Goal: Task Accomplishment & Management: Manage account settings

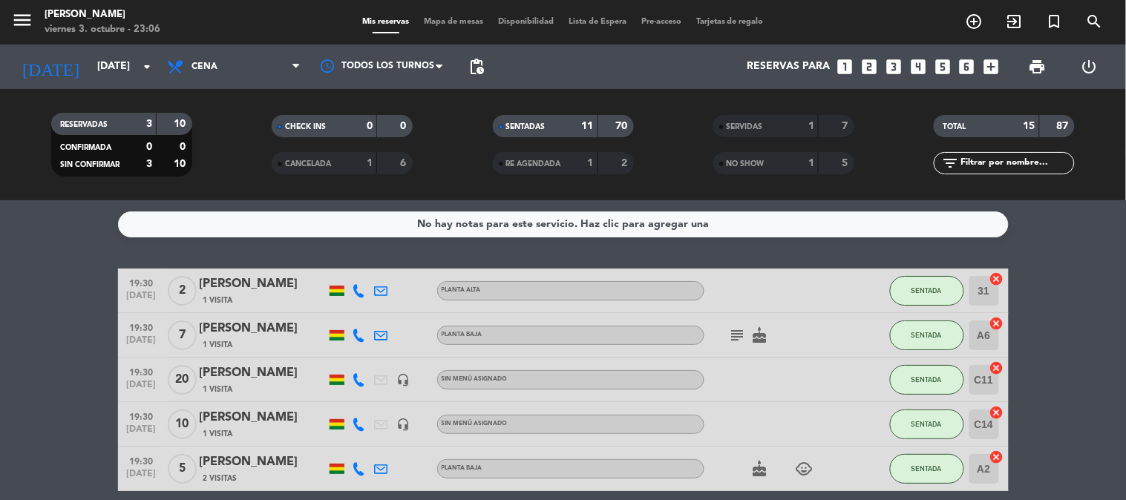
scroll to position [491, 0]
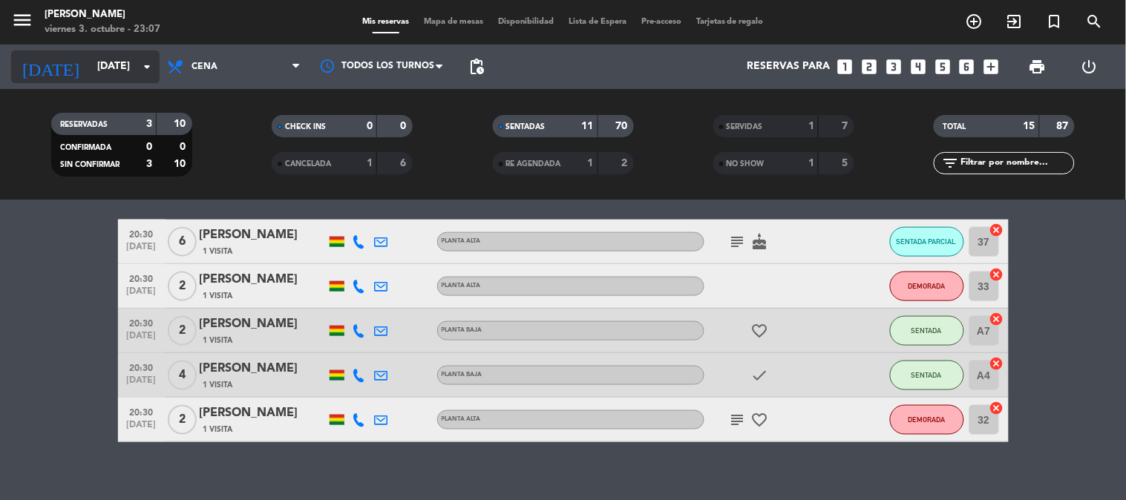
click at [91, 50] on div "[DATE] [DATE] arrow_drop_down" at bounding box center [85, 66] width 148 height 33
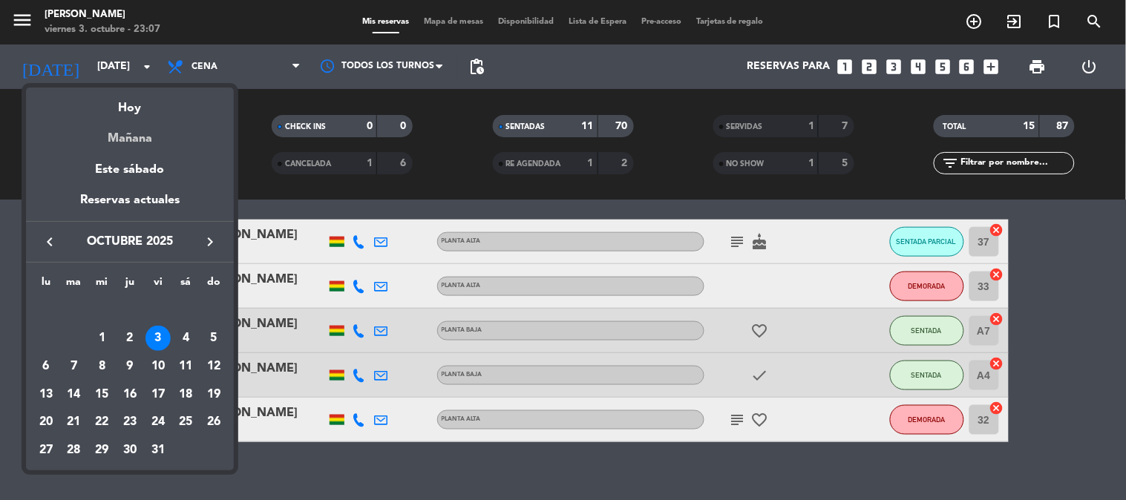
click at [127, 134] on div "Mañana" at bounding box center [130, 133] width 208 height 30
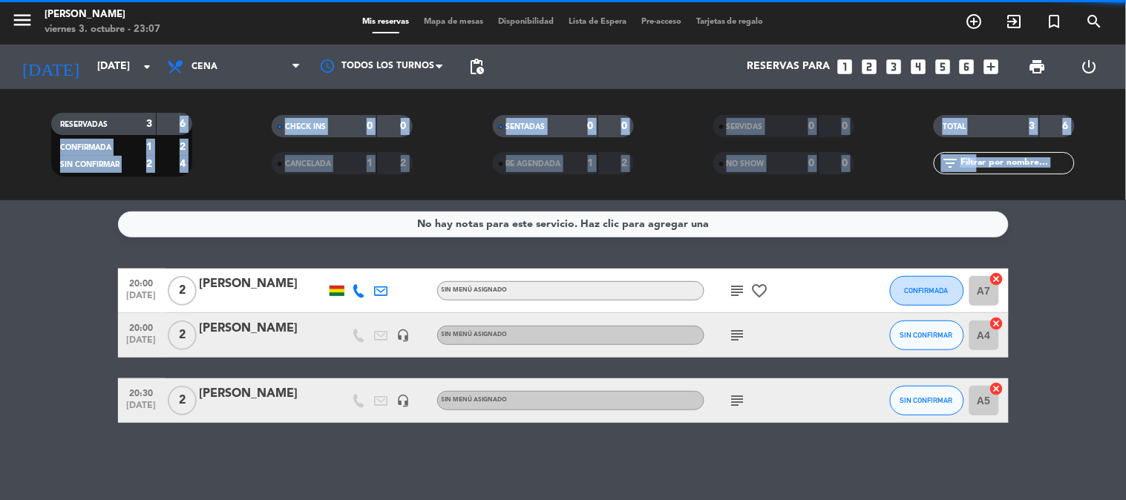
scroll to position [0, 0]
drag, startPoint x: 127, startPoint y: 134, endPoint x: 35, endPoint y: 325, distance: 212.5
click at [35, 325] on ng-component "menu [PERSON_NAME] [DATE] 3. octubre - 23:07 Mis reservas Mapa de mesas Disponi…" at bounding box center [563, 250] width 1126 height 500
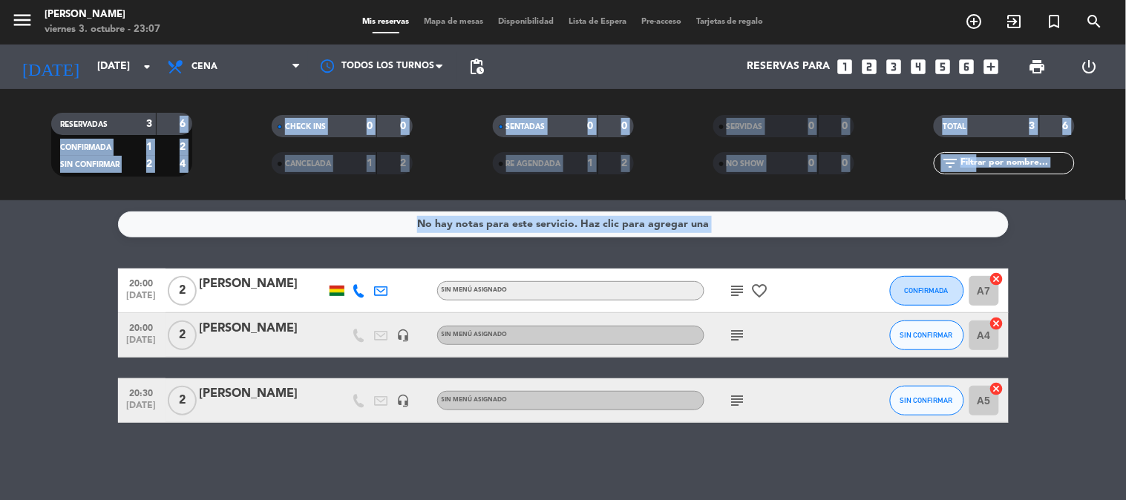
click at [0, 338] on bookings-row "20:00 [DATE] 2 [PERSON_NAME] Sin menú asignado subject favorite_border CONFIRMA…" at bounding box center [563, 346] width 1126 height 154
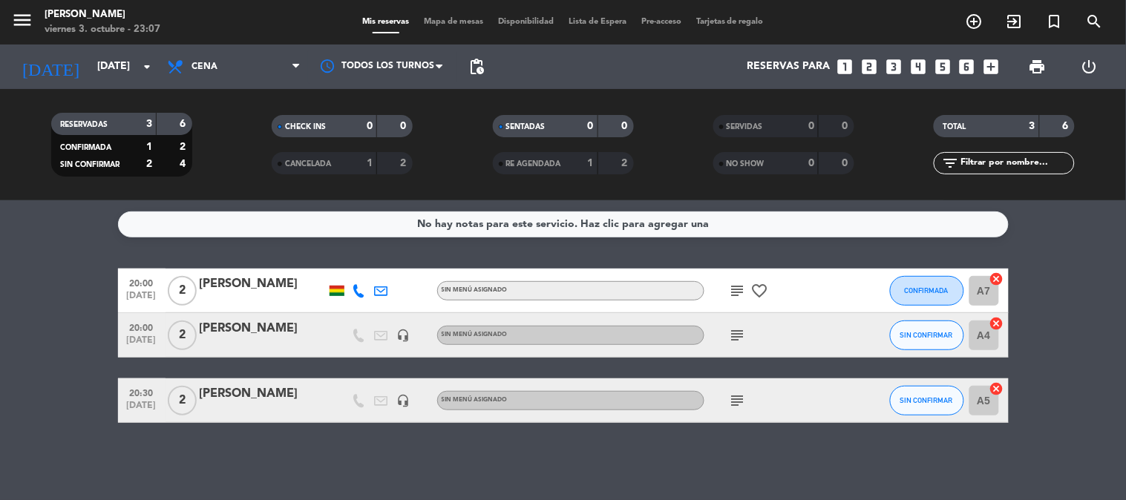
click at [733, 292] on icon "subject" at bounding box center [738, 291] width 18 height 18
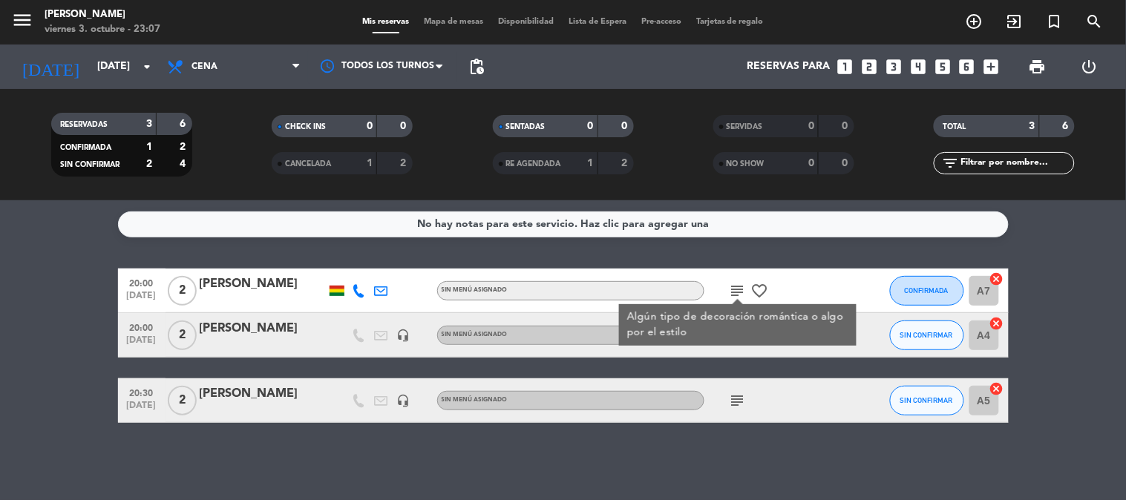
click at [13, 352] on bookings-row "20:00 [DATE] 2 [PERSON_NAME] Sin menú asignado subject Algún tipo de decoración…" at bounding box center [563, 346] width 1126 height 154
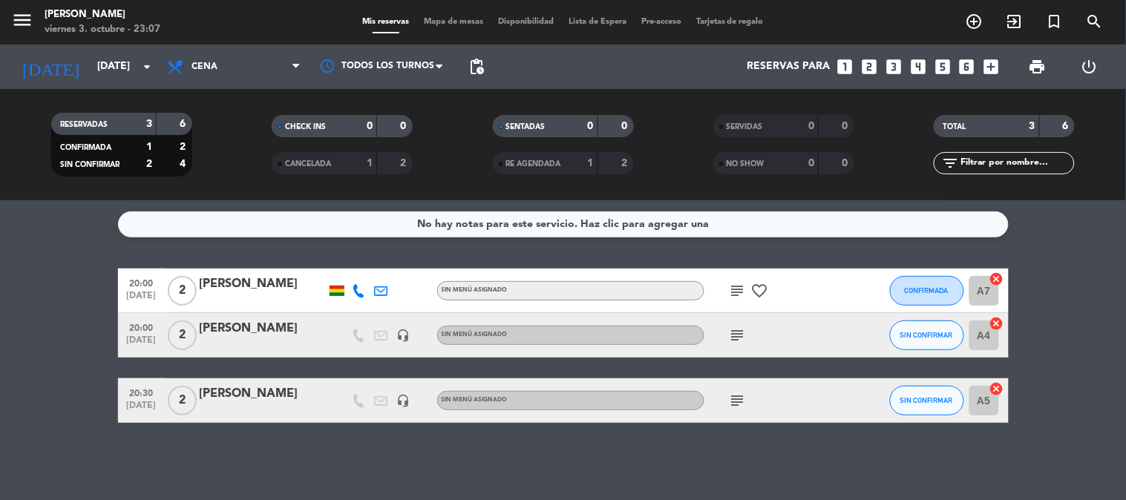
click at [752, 333] on div "subject" at bounding box center [771, 335] width 134 height 44
click at [736, 335] on icon "subject" at bounding box center [738, 336] width 18 height 18
click at [739, 393] on icon "subject" at bounding box center [738, 401] width 18 height 18
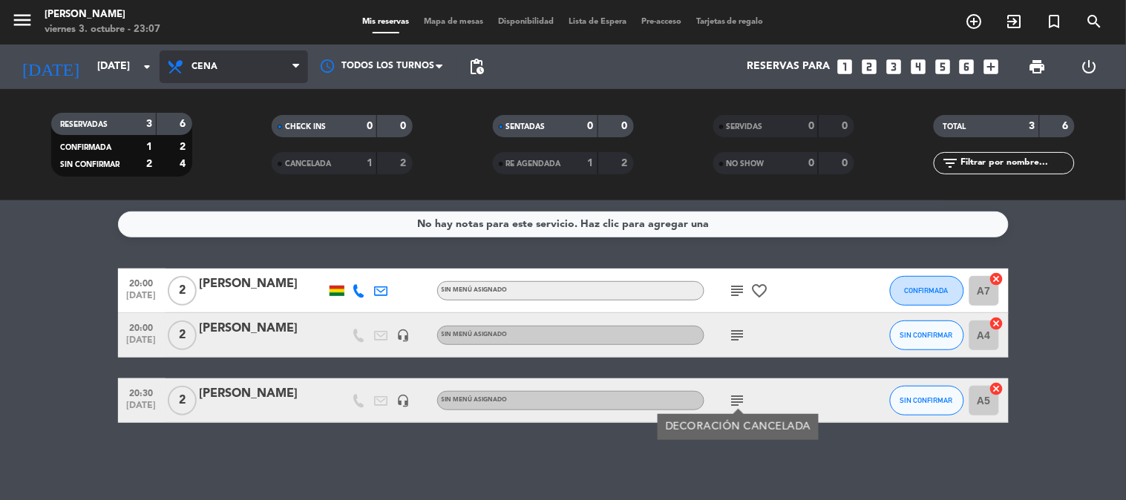
click at [250, 75] on span "Cena" at bounding box center [234, 66] width 148 height 33
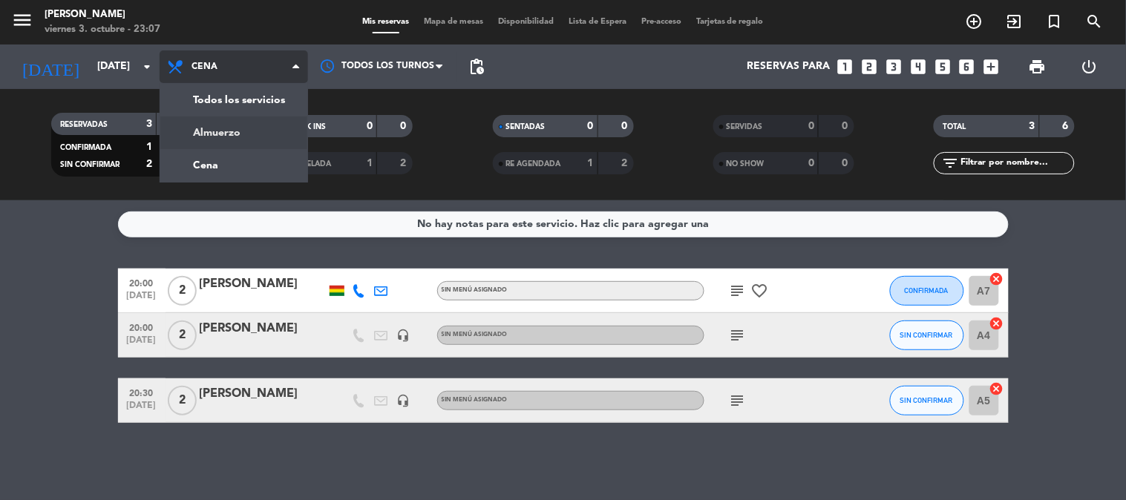
click at [220, 126] on div "menu [PERSON_NAME] [DATE] 3. octubre - 23:07 Mis reservas Mapa de mesas Disponi…" at bounding box center [563, 100] width 1126 height 200
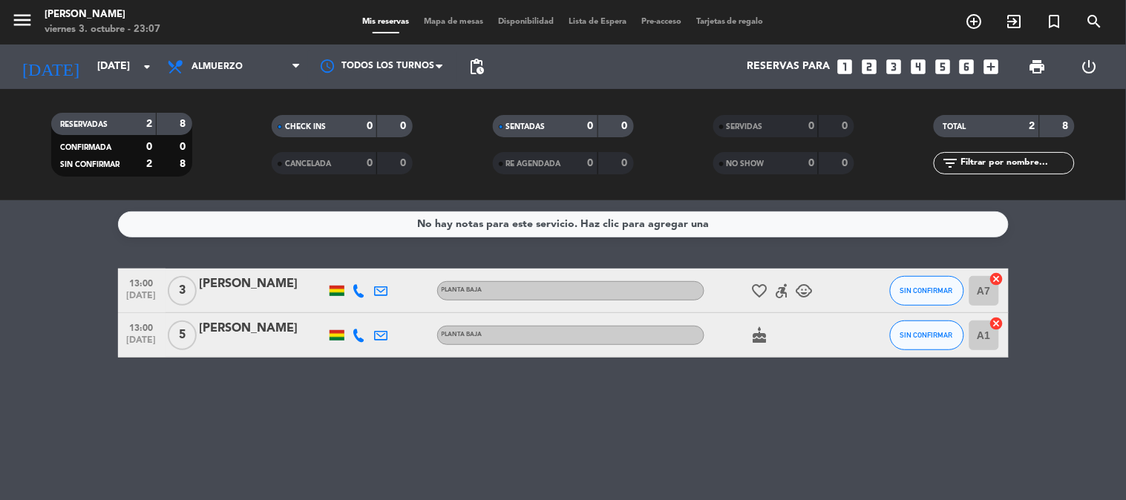
click at [220, 413] on div "No hay notas para este servicio. Haz clic para agregar una 13:00 [DATE] 3 [PERS…" at bounding box center [563, 350] width 1126 height 300
click at [141, 422] on div "No hay notas para este servicio. Haz clic para agregar una 13:00 [DATE] 3 [PERS…" at bounding box center [563, 350] width 1126 height 300
click at [186, 69] on icon at bounding box center [177, 67] width 22 height 18
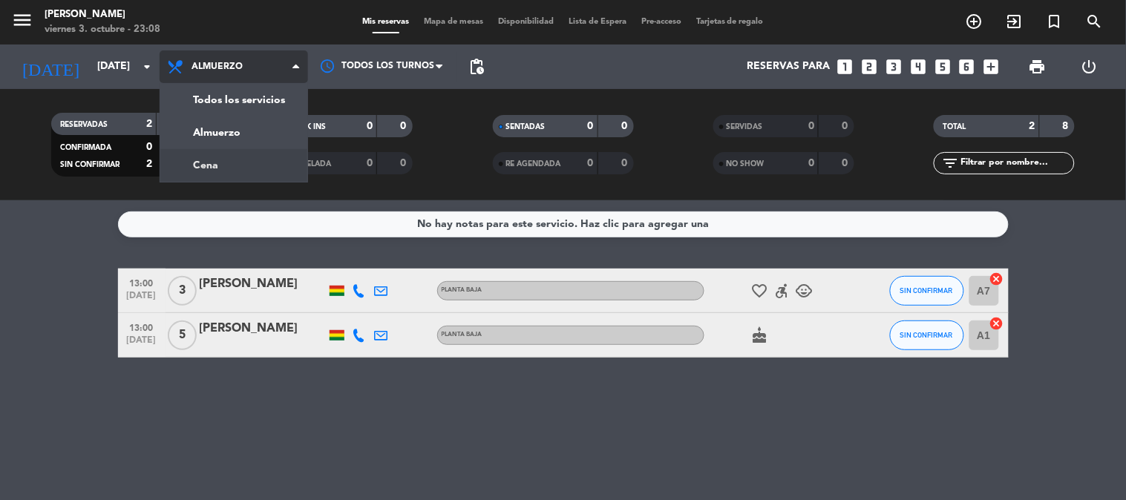
click at [205, 164] on div "menu [PERSON_NAME] [DATE] 3. octubre - 23:08 Mis reservas Mapa de mesas Disponi…" at bounding box center [563, 100] width 1126 height 200
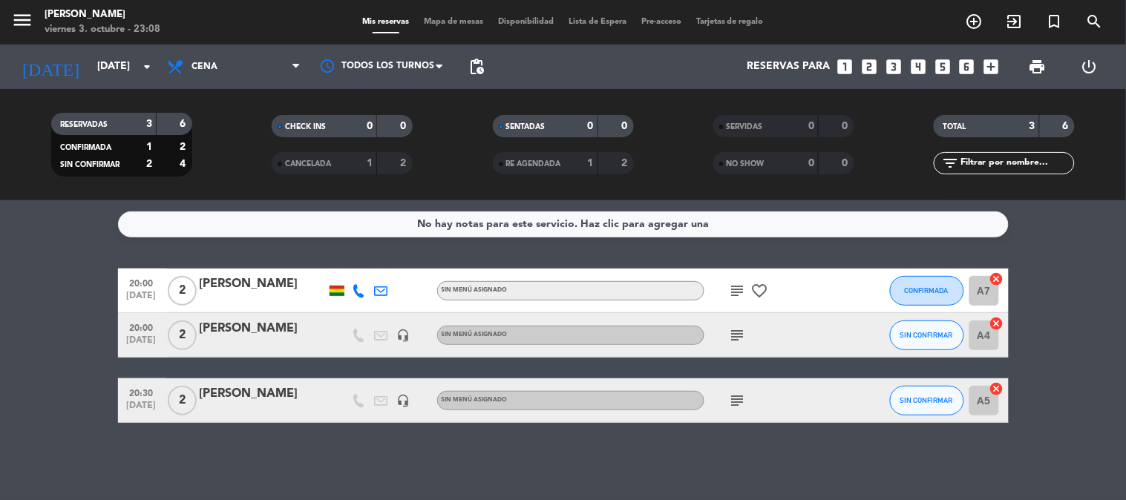
click at [0, 448] on div "No hay notas para este servicio. Haz clic para agregar una 20:00 [DATE] 2 [PERS…" at bounding box center [563, 350] width 1126 height 300
click at [31, 301] on bookings-row "20:00 [DATE] 2 [PERSON_NAME] Sin menú asignado subject favorite_border CONFIRMA…" at bounding box center [563, 346] width 1126 height 154
click at [0, 379] on bookings-row "20:00 [DATE] 2 [PERSON_NAME] Sin menú asignado subject favorite_border CONFIRMA…" at bounding box center [563, 346] width 1126 height 154
click at [741, 298] on icon "subject" at bounding box center [738, 291] width 18 height 18
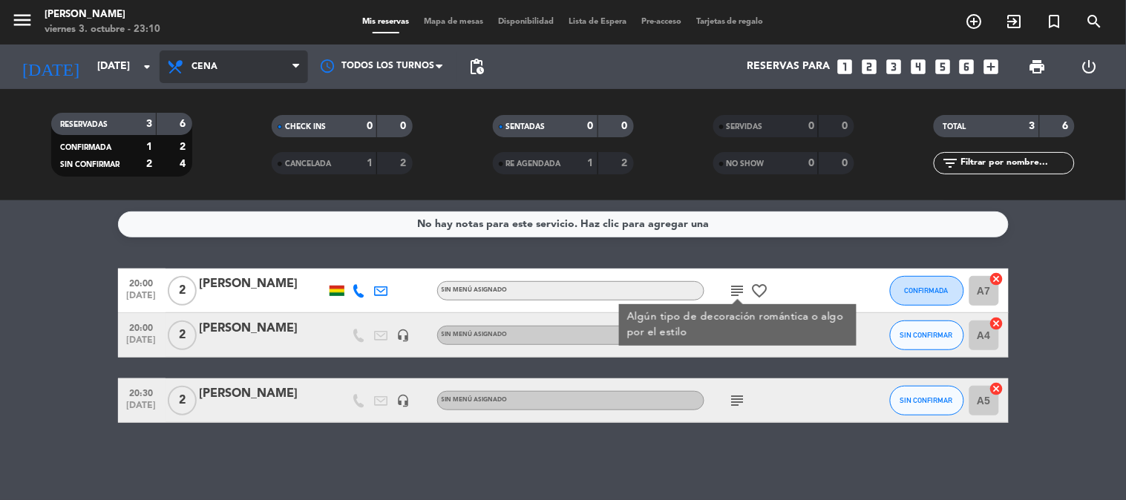
click at [213, 64] on span "Cena" at bounding box center [205, 67] width 26 height 10
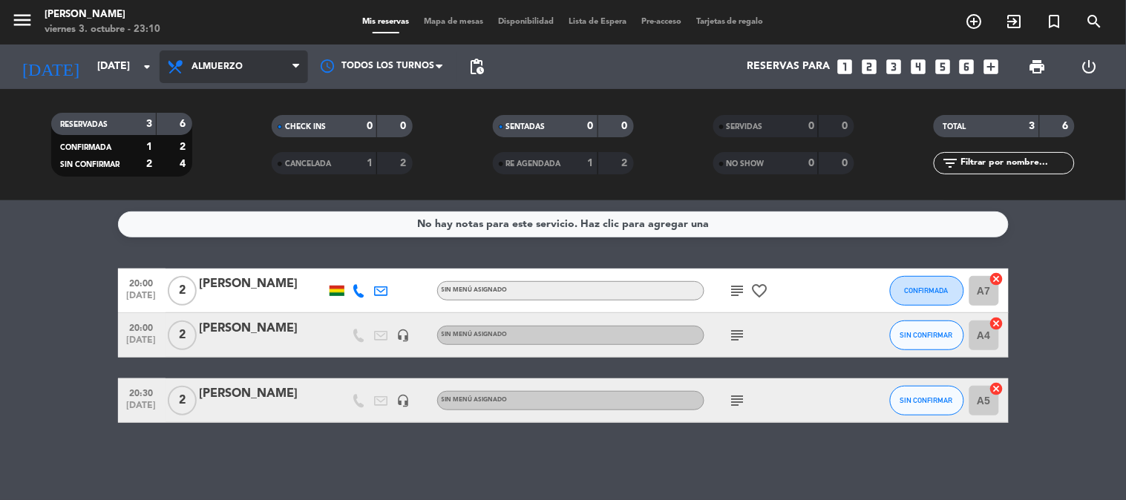
click at [215, 136] on div "menu [PERSON_NAME] [DATE] 3. octubre - 23:10 Mis reservas Mapa de mesas Disponi…" at bounding box center [563, 100] width 1126 height 200
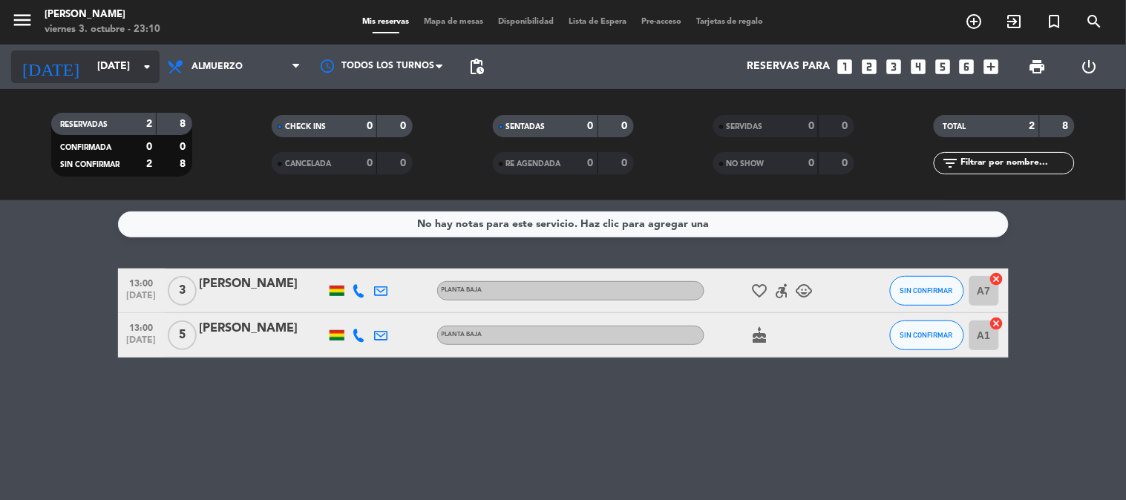
click at [90, 78] on input "[DATE]" at bounding box center [160, 66] width 141 height 27
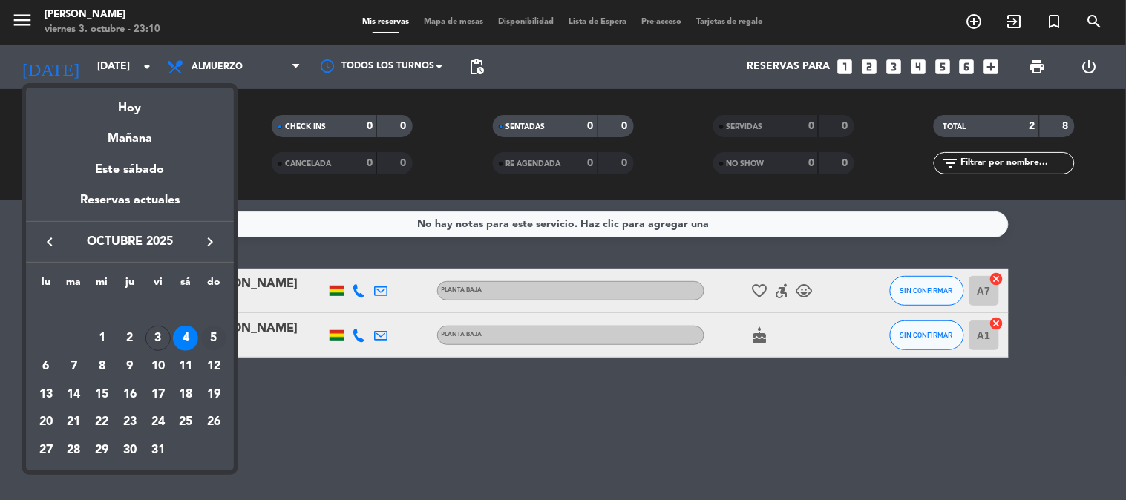
click at [216, 336] on div "5" at bounding box center [213, 338] width 25 height 25
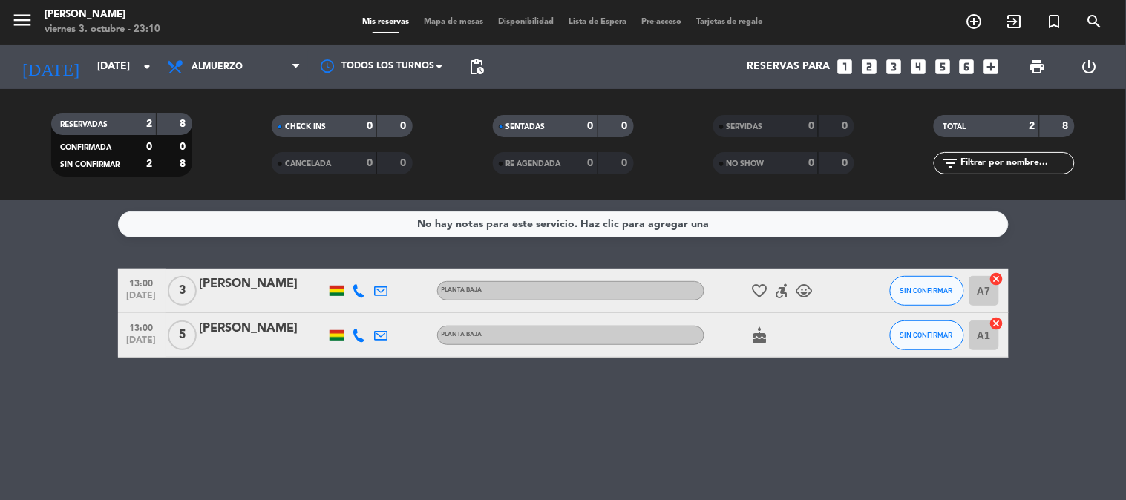
type input "[DATE]"
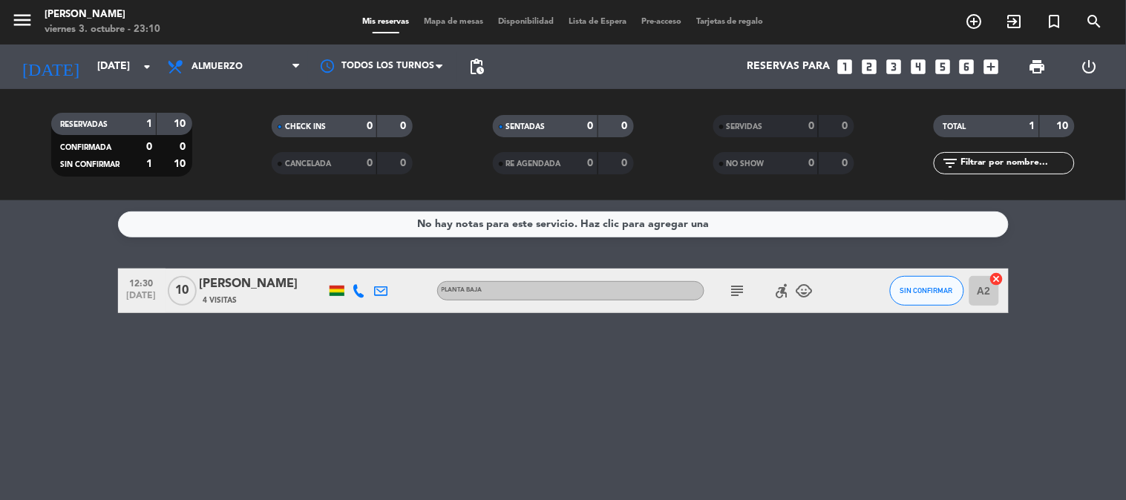
click at [738, 291] on icon "subject" at bounding box center [738, 291] width 18 height 18
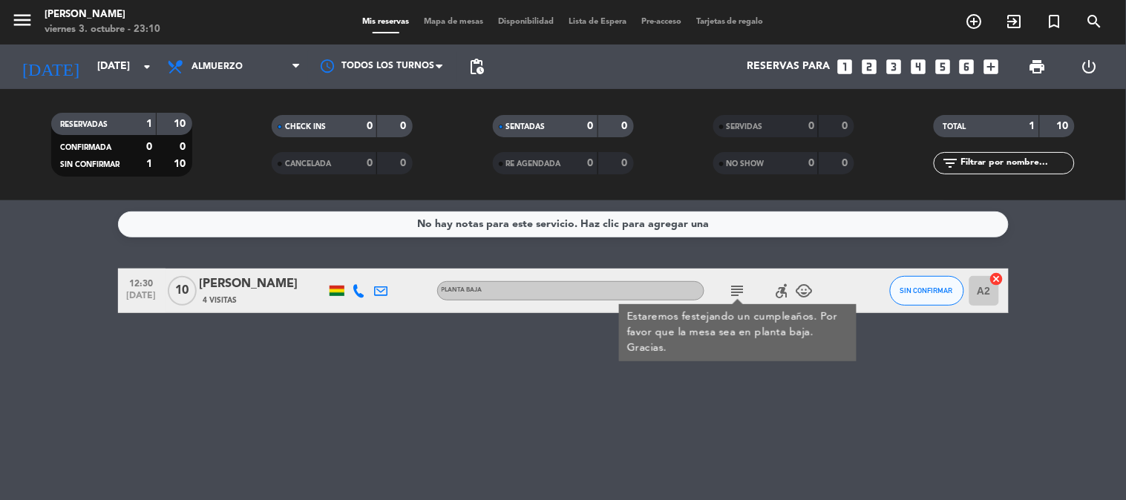
click at [998, 275] on icon "cancel" at bounding box center [996, 279] width 15 height 15
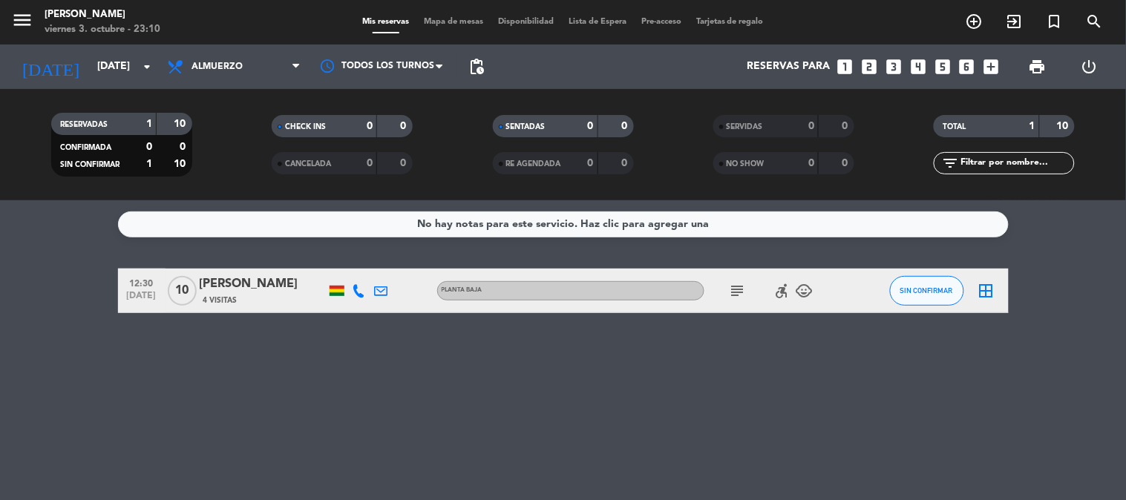
click at [988, 288] on icon "border_all" at bounding box center [987, 291] width 18 height 18
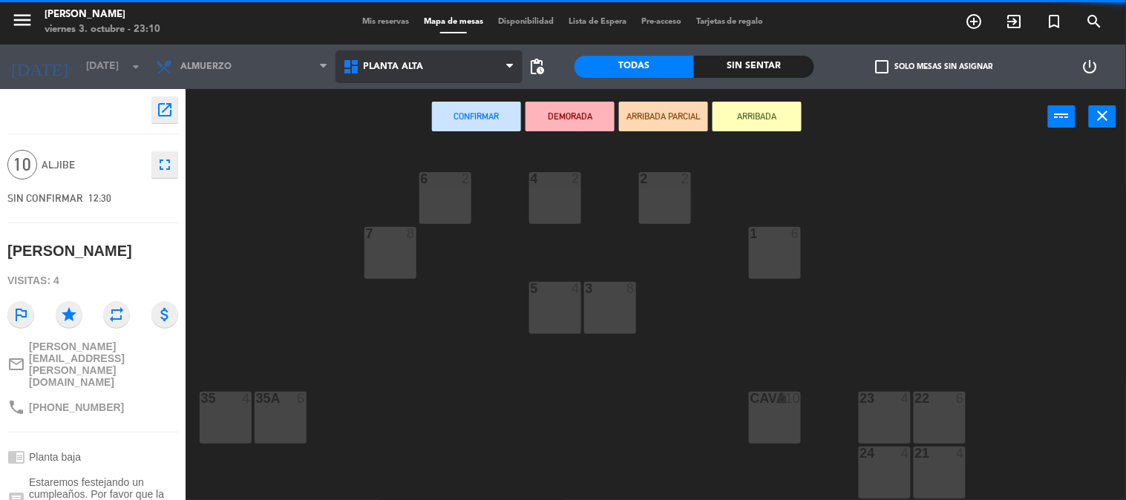
click at [401, 82] on span "Planta alta" at bounding box center [429, 66] width 187 height 33
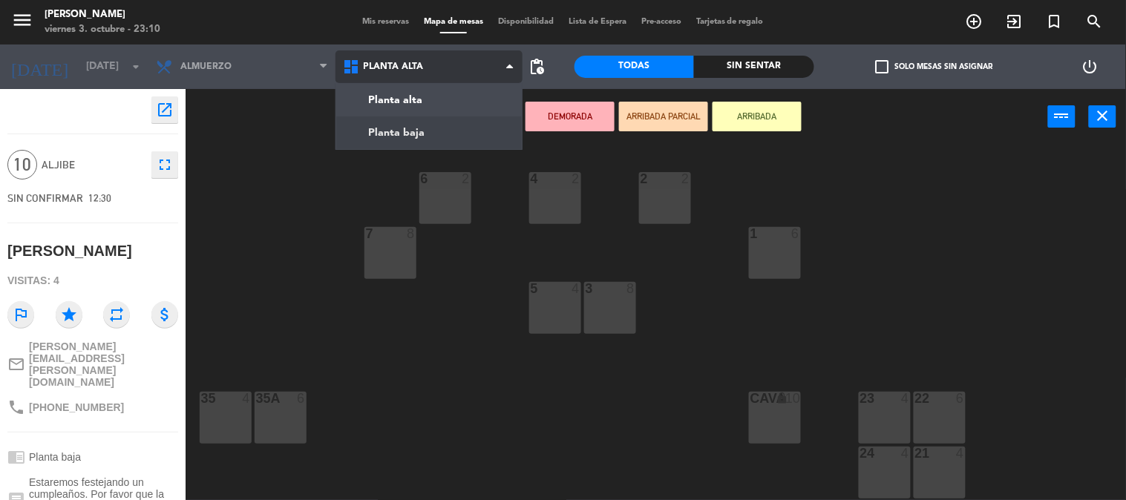
click at [399, 130] on ng-component "menu [PERSON_NAME] [DATE] 3. octubre - 23:10 Mis reservas Mapa de mesas Disponi…" at bounding box center [563, 250] width 1126 height 501
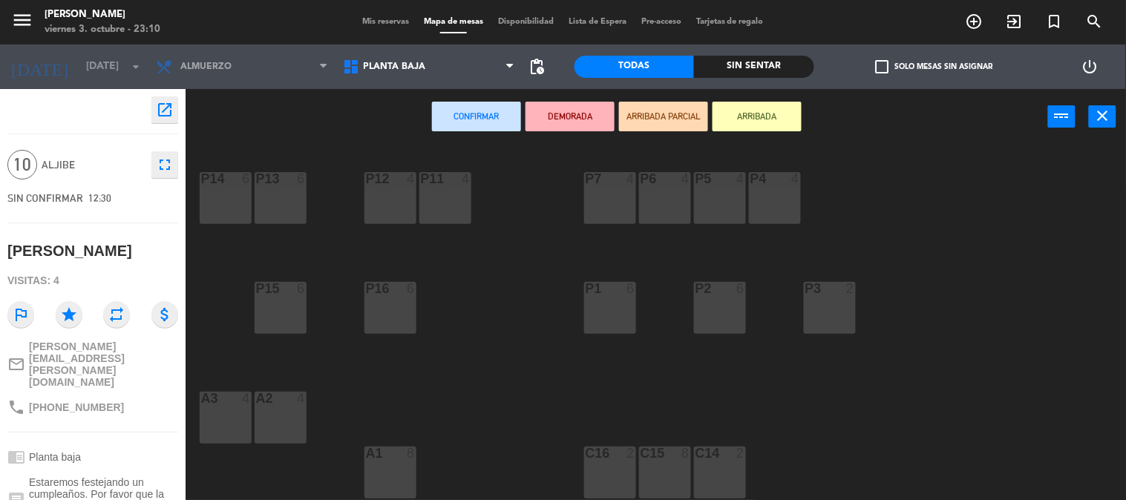
scroll to position [161, 0]
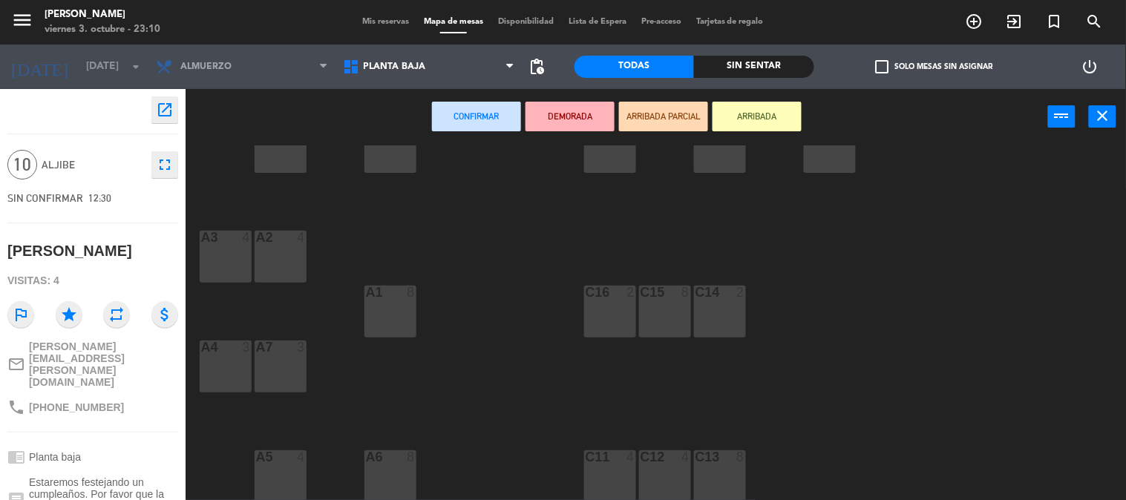
click at [726, 321] on div "C14 2" at bounding box center [720, 312] width 52 height 52
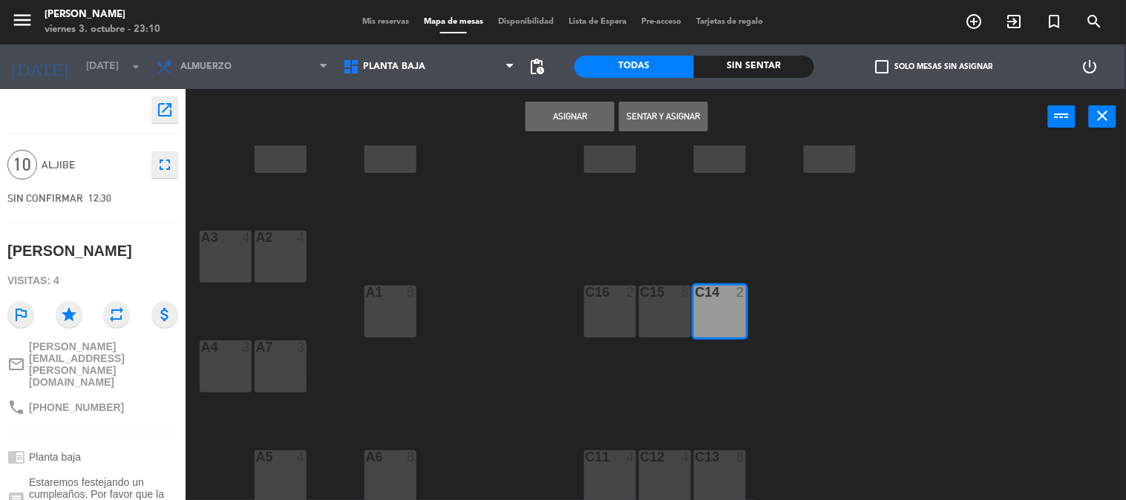
click at [678, 307] on div "C15 8" at bounding box center [665, 312] width 52 height 52
click at [580, 114] on button "Asignar" at bounding box center [570, 117] width 89 height 30
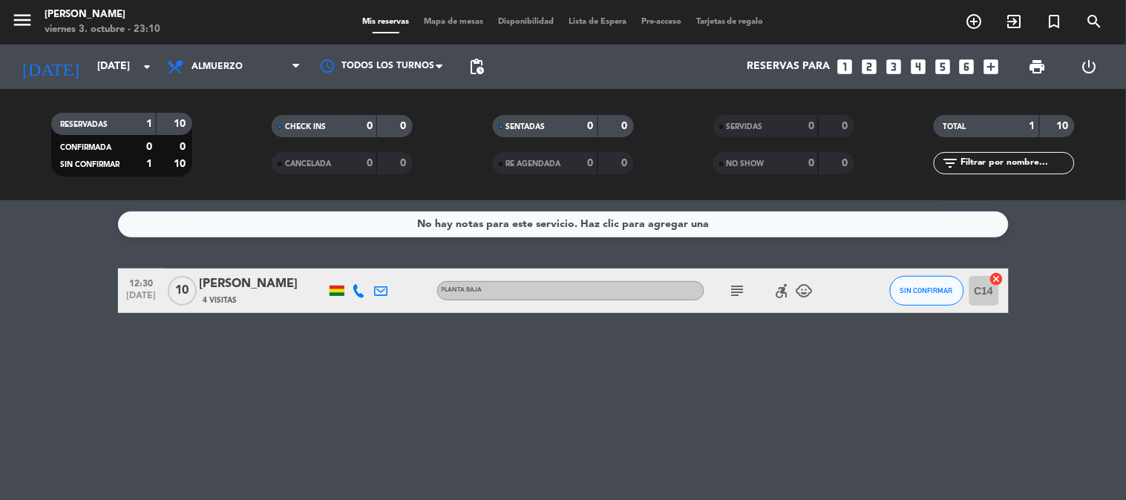
click at [984, 380] on div "No hay notas para este servicio. Haz clic para agregar una 12:30 [DATE] [PERSON…" at bounding box center [563, 350] width 1126 height 300
click at [92, 53] on input "[DATE]" at bounding box center [160, 66] width 141 height 27
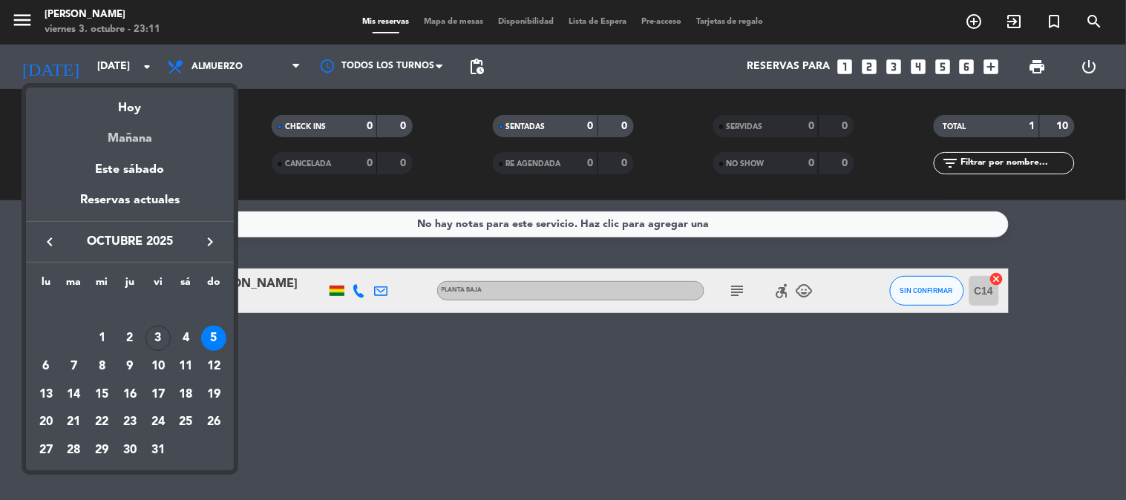
click at [112, 131] on div "Mañana" at bounding box center [130, 133] width 208 height 30
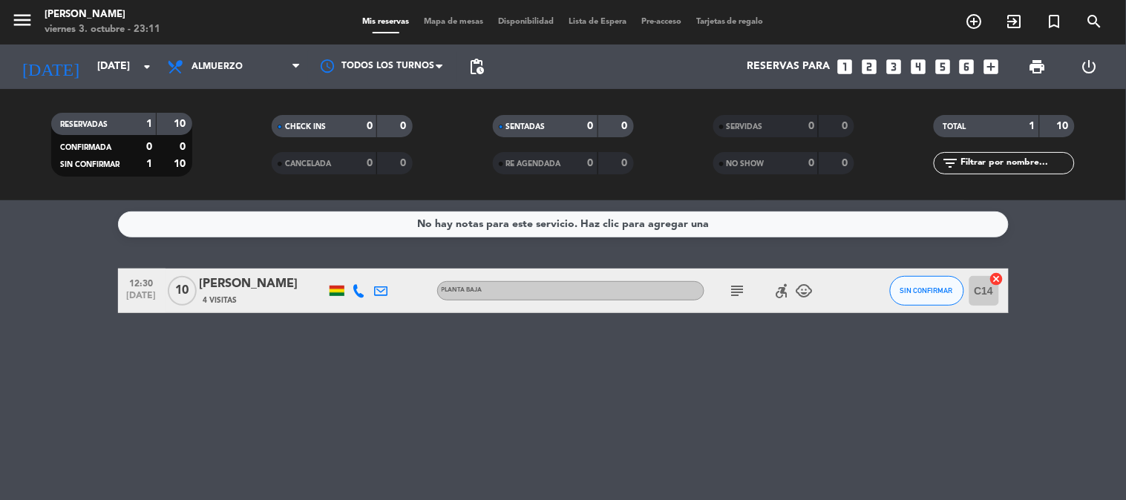
type input "[DATE]"
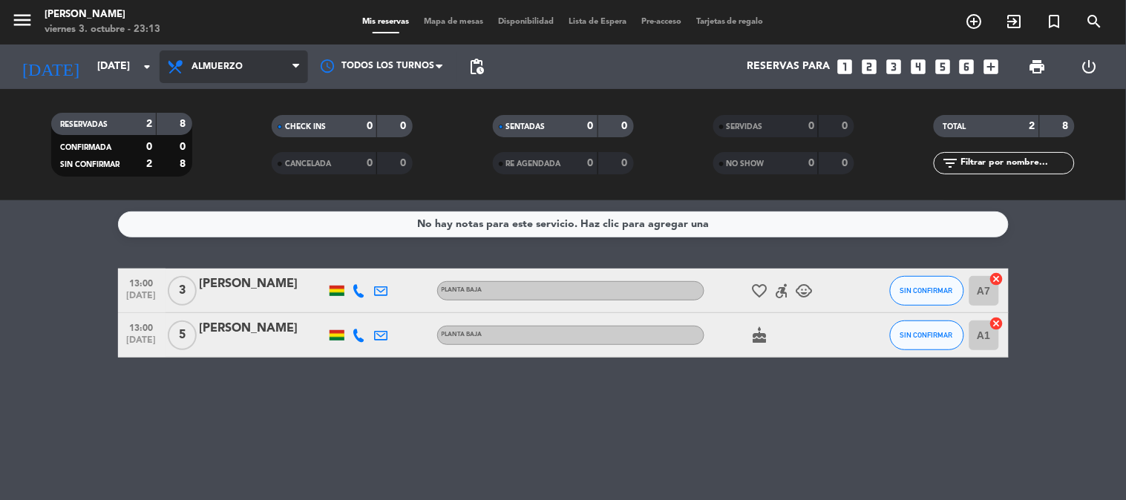
click at [210, 69] on span "Almuerzo" at bounding box center [217, 67] width 51 height 10
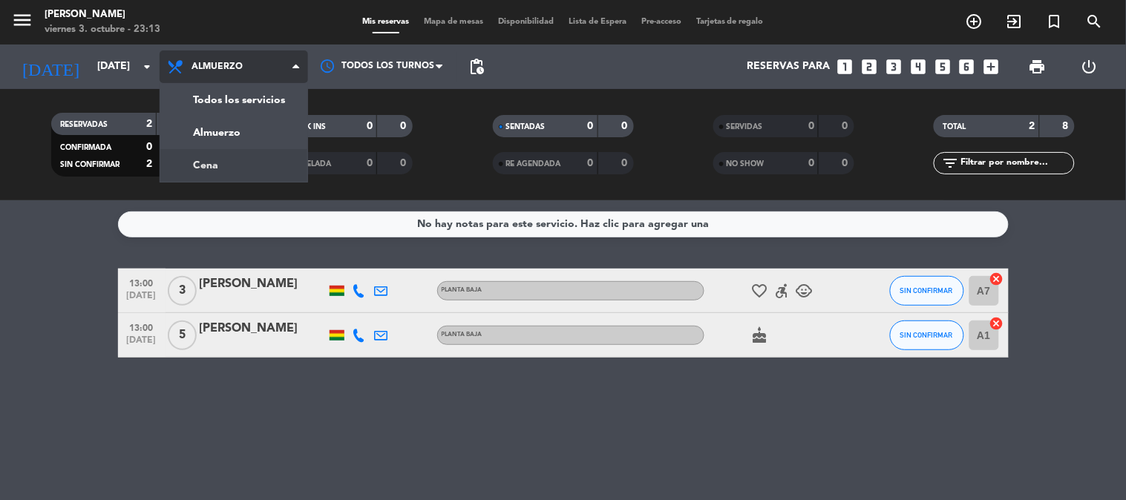
click at [212, 160] on div "menu [PERSON_NAME] [DATE] 3. octubre - 23:13 Mis reservas Mapa de mesas Disponi…" at bounding box center [563, 100] width 1126 height 200
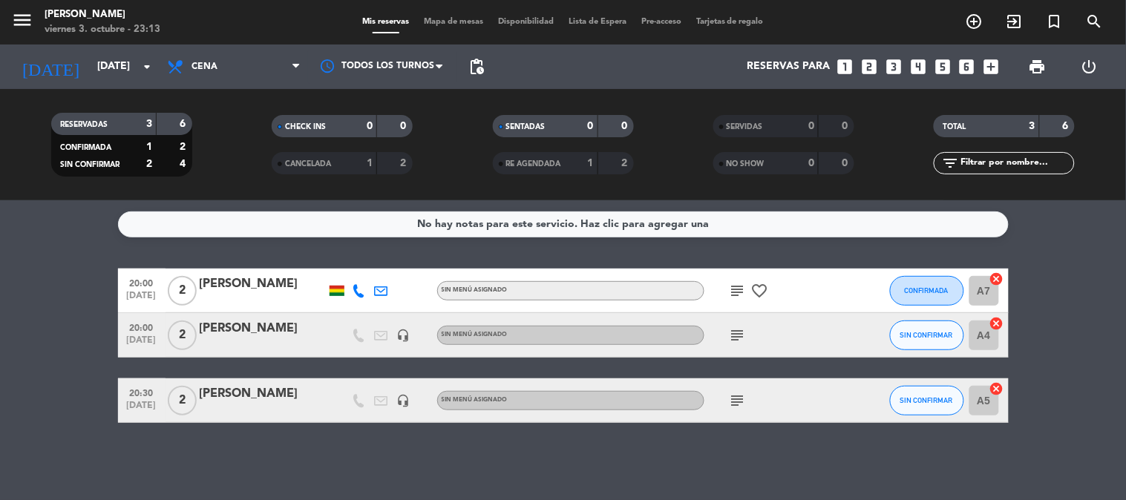
click at [33, 386] on bookings-row "20:00 [DATE] 2 [PERSON_NAME] Sin menú asignado subject favorite_border CONFIRMA…" at bounding box center [563, 346] width 1126 height 154
click at [739, 333] on icon "subject" at bounding box center [738, 336] width 18 height 18
click at [738, 394] on icon "subject" at bounding box center [738, 401] width 18 height 18
click at [733, 286] on icon "subject" at bounding box center [738, 291] width 18 height 18
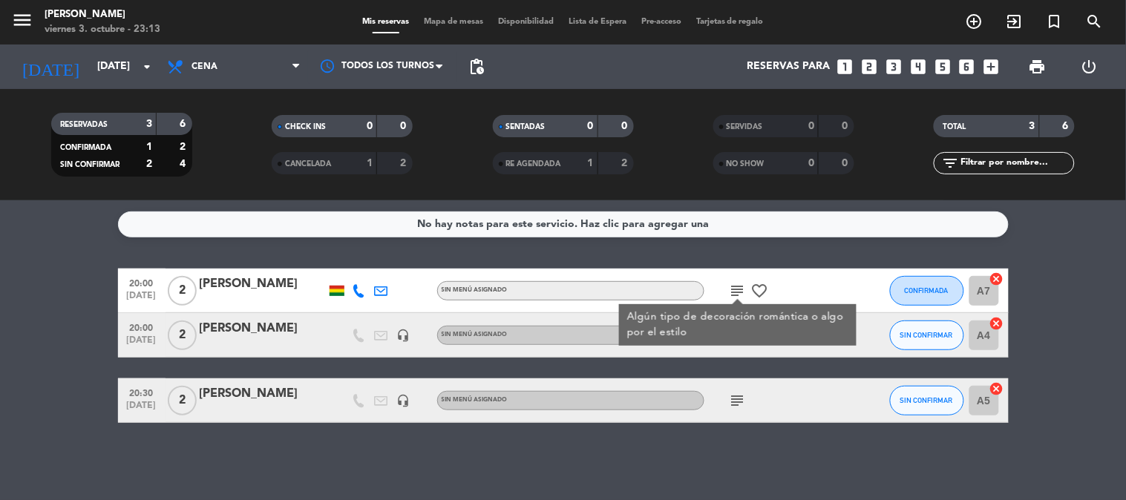
click at [0, 346] on bookings-row "20:00 [DATE] 2 [PERSON_NAME] Sin menú asignado subject Algún tipo de decoración…" at bounding box center [563, 346] width 1126 height 154
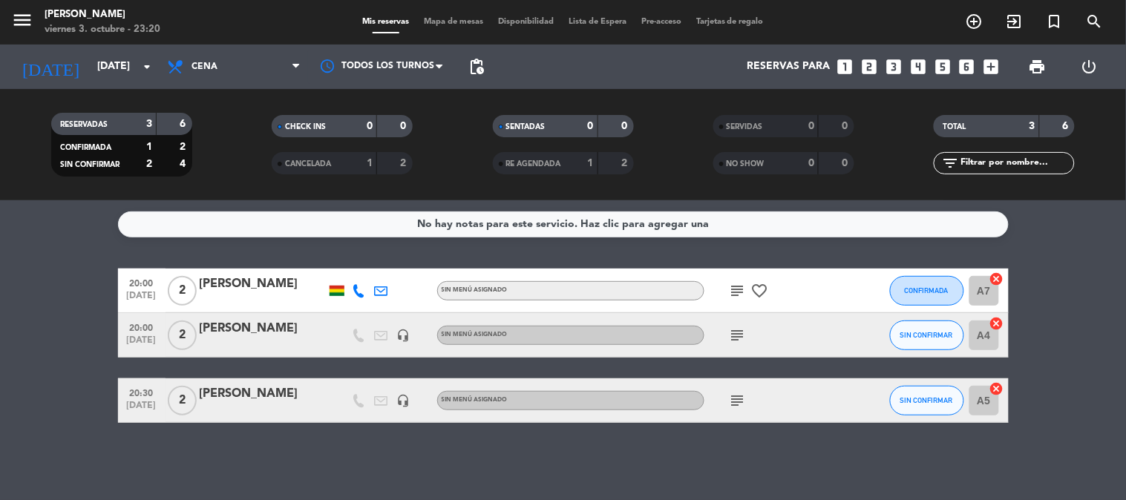
click at [0, 383] on bookings-row "20:00 [DATE] 2 [PERSON_NAME] Sin menú asignado subject favorite_border CONFIRMA…" at bounding box center [563, 346] width 1126 height 154
